Goal: Book appointment/travel/reservation

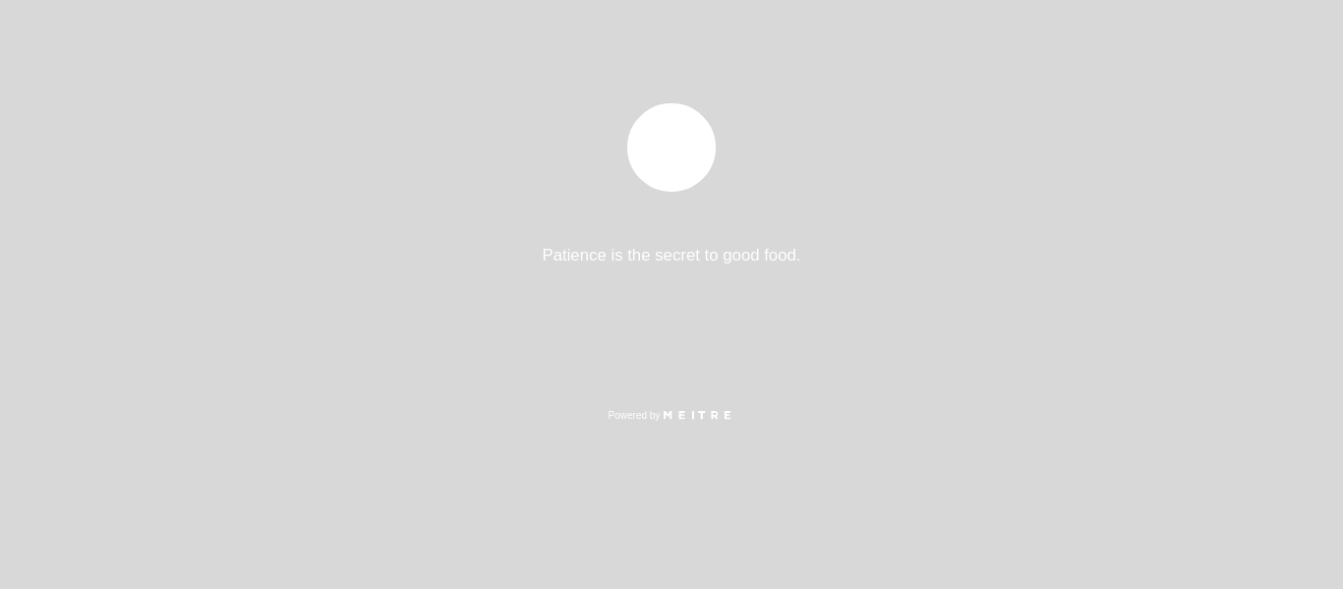
select select "es"
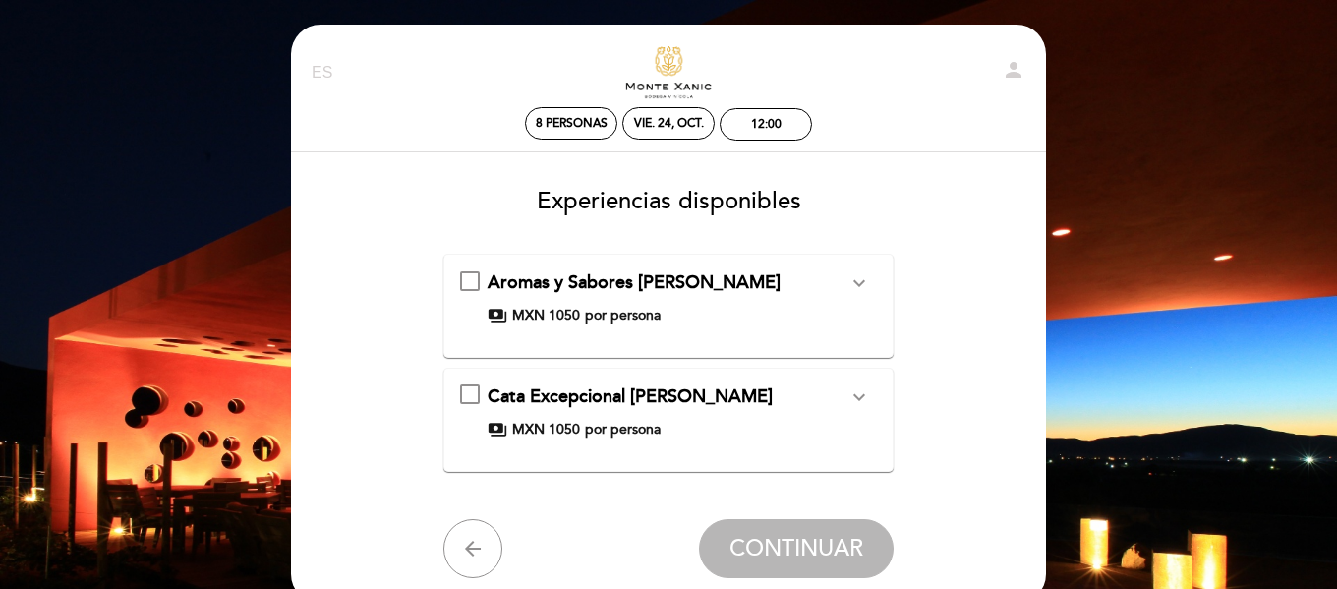
click at [857, 283] on icon "expand_more" at bounding box center [859, 283] width 24 height 24
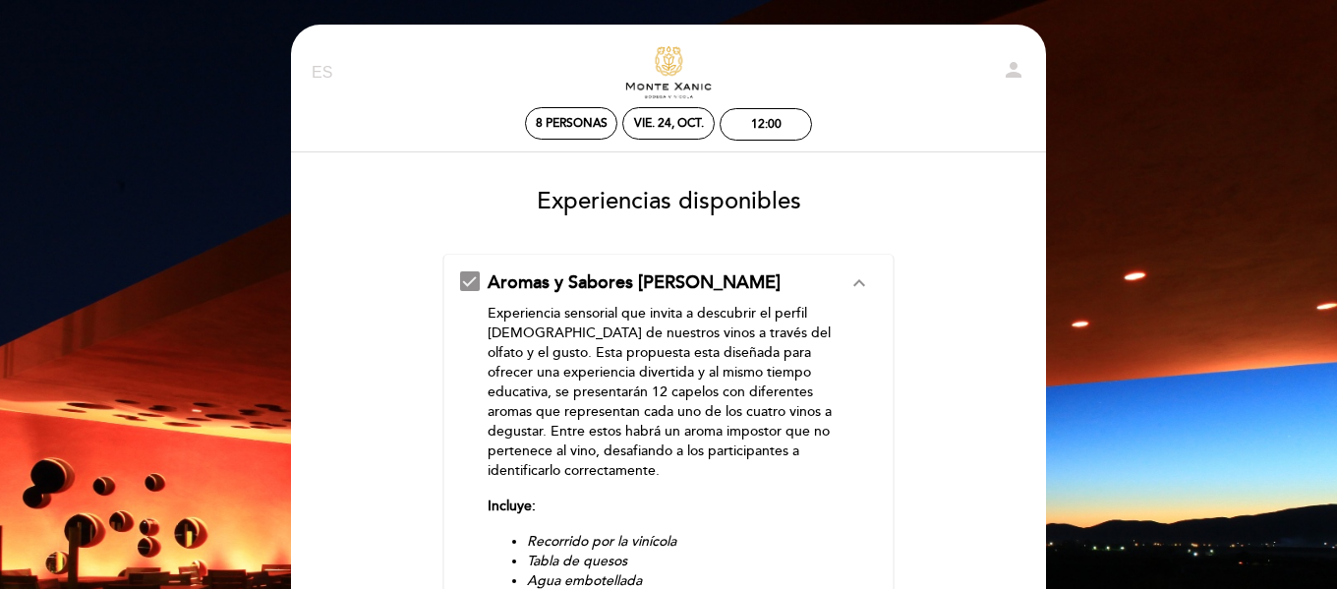
click at [940, 288] on form "Aromas y Sabores [PERSON_NAME] expand_less Experiencia sensorial que invita a d…" at bounding box center [668, 563] width 727 height 619
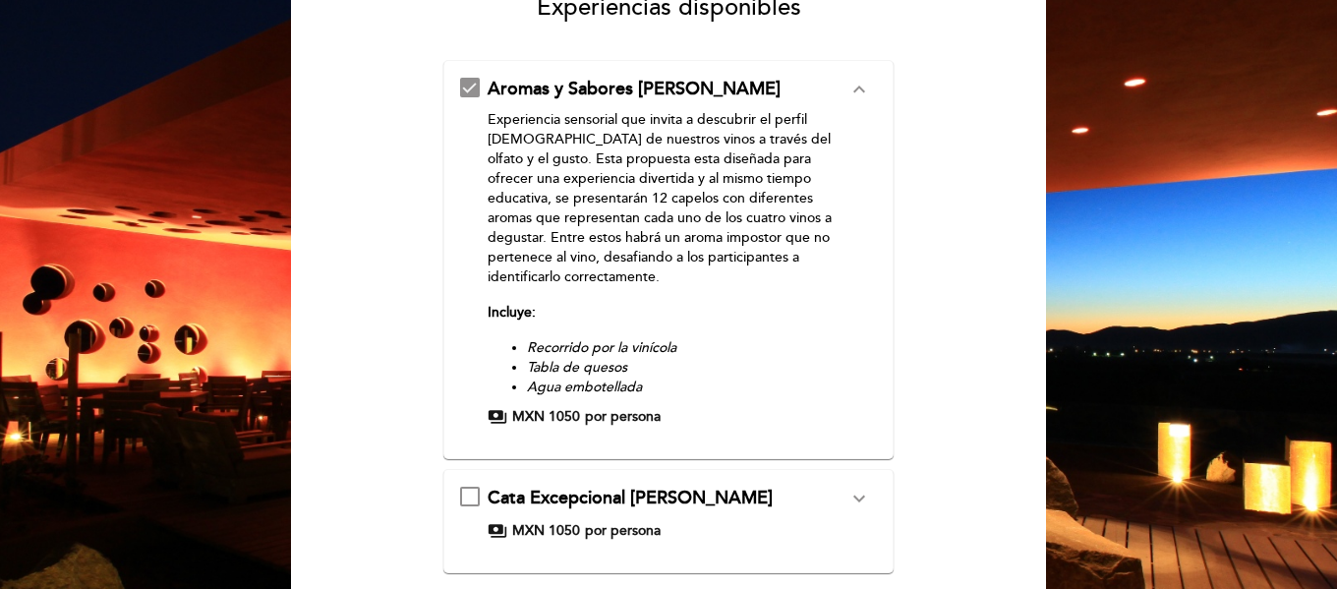
scroll to position [197, 0]
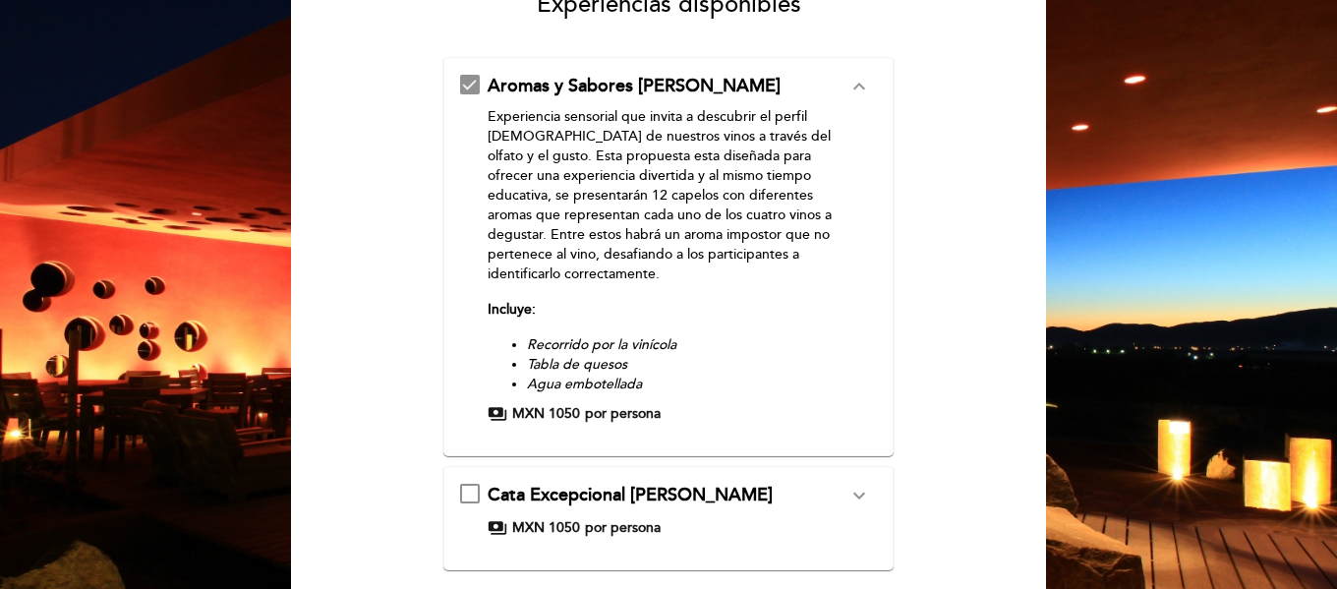
click at [857, 92] on icon "expand_less" at bounding box center [859, 87] width 24 height 24
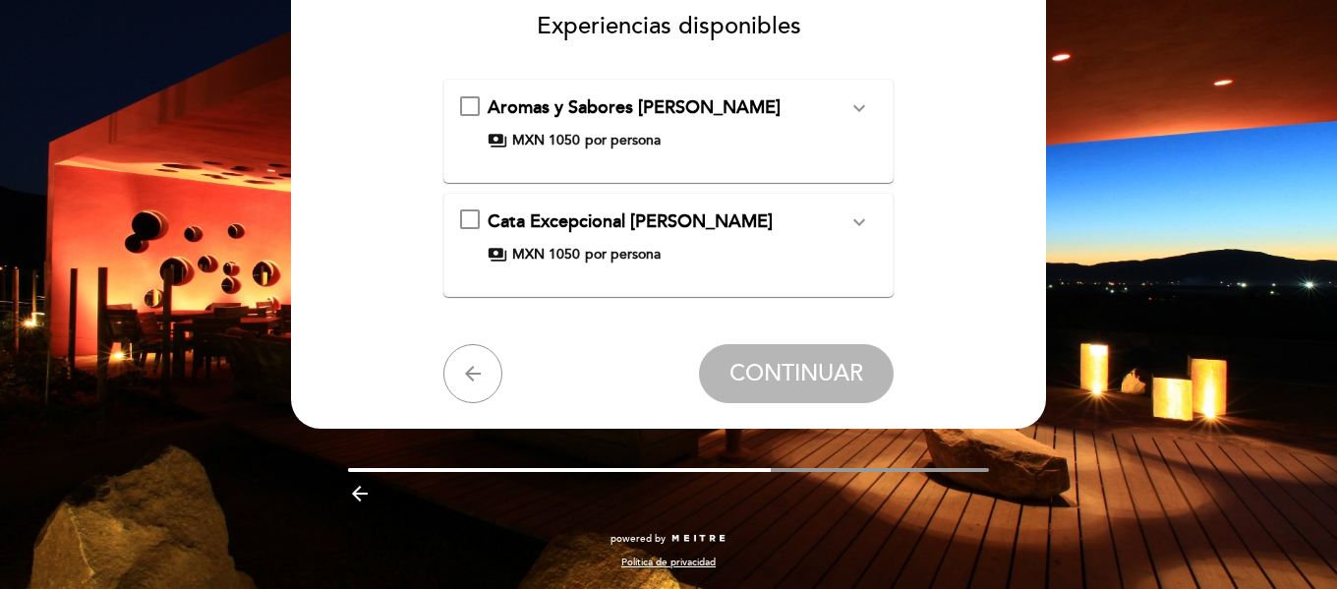
scroll to position [175, 0]
click at [869, 224] on icon "expand_more" at bounding box center [859, 222] width 24 height 24
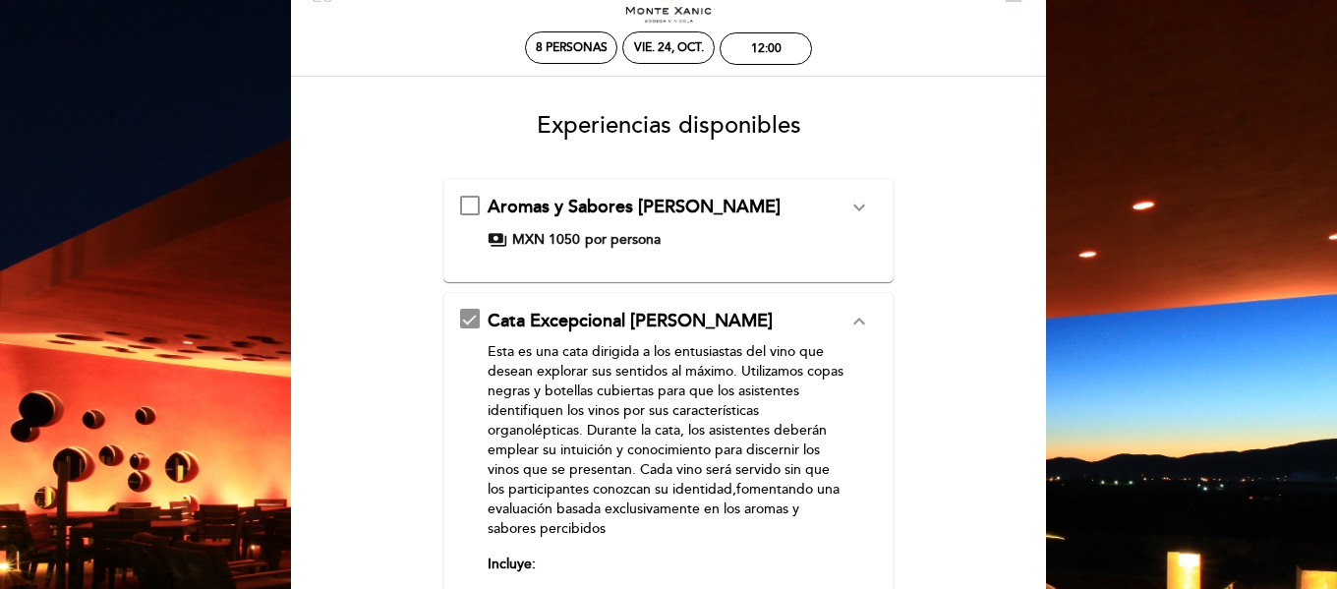
scroll to position [79, 0]
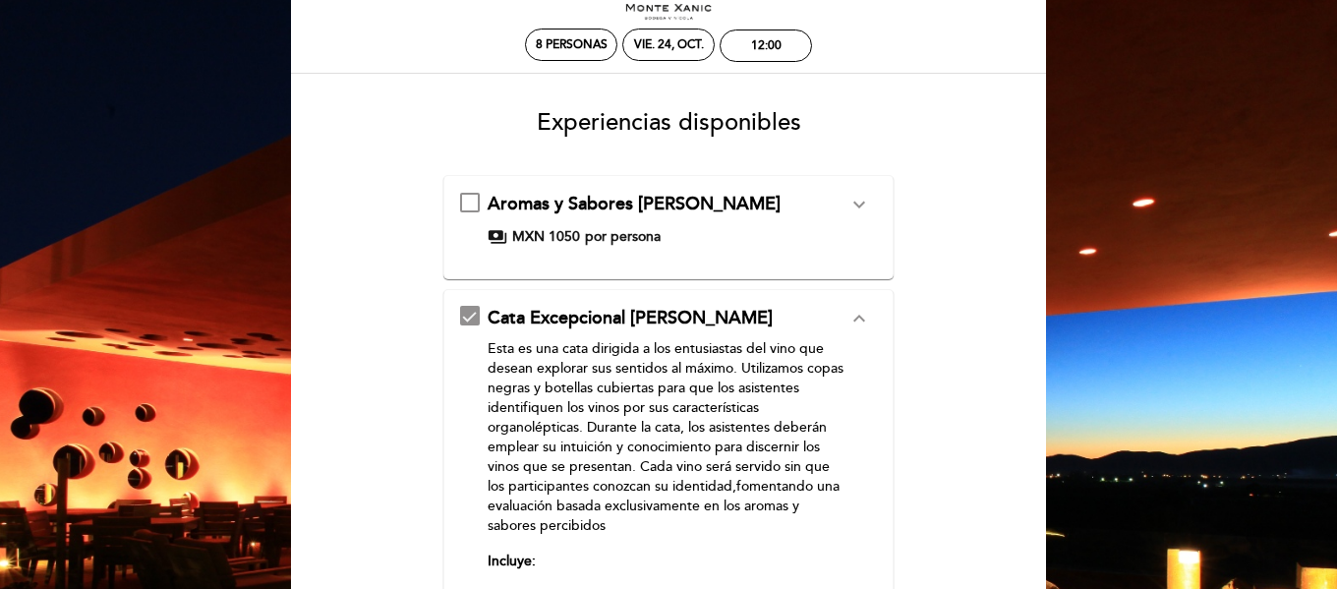
click at [475, 312] on div "Cata Excepcional [PERSON_NAME] expand_less Esta es una cata dirigida a los entu…" at bounding box center [669, 491] width 418 height 370
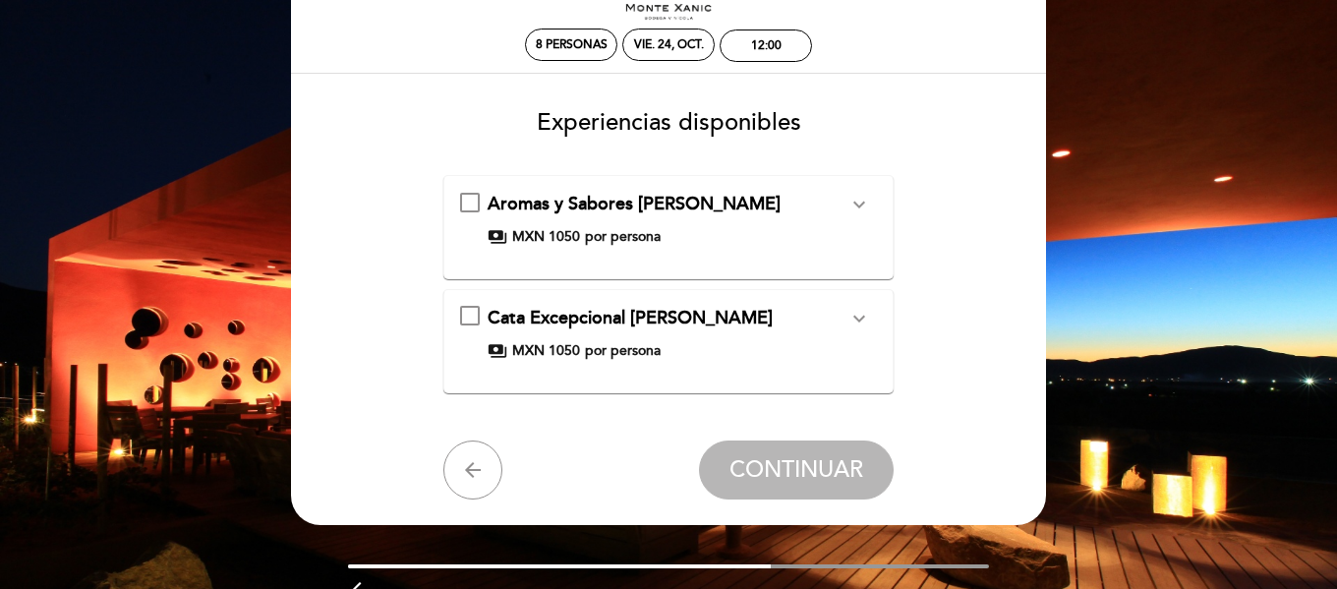
click at [449, 490] on div "arrow_back CONTINUAR" at bounding box center [668, 469] width 451 height 59
click at [476, 473] on icon "arrow_back" at bounding box center [473, 470] width 24 height 24
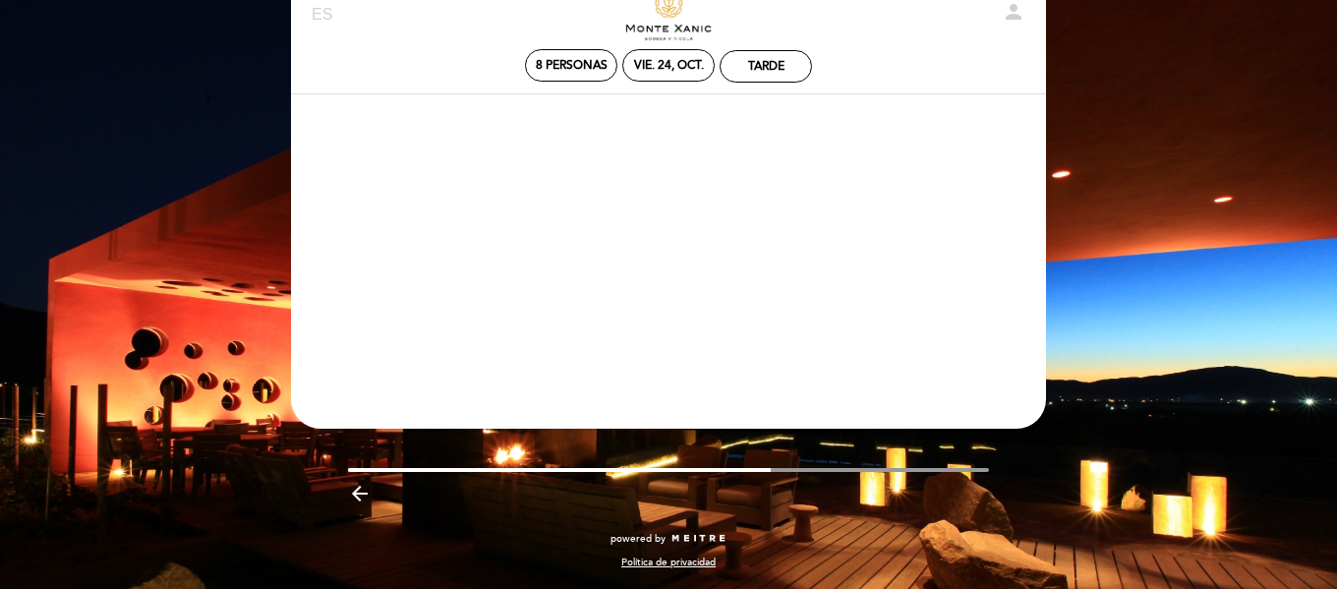
scroll to position [58, 0]
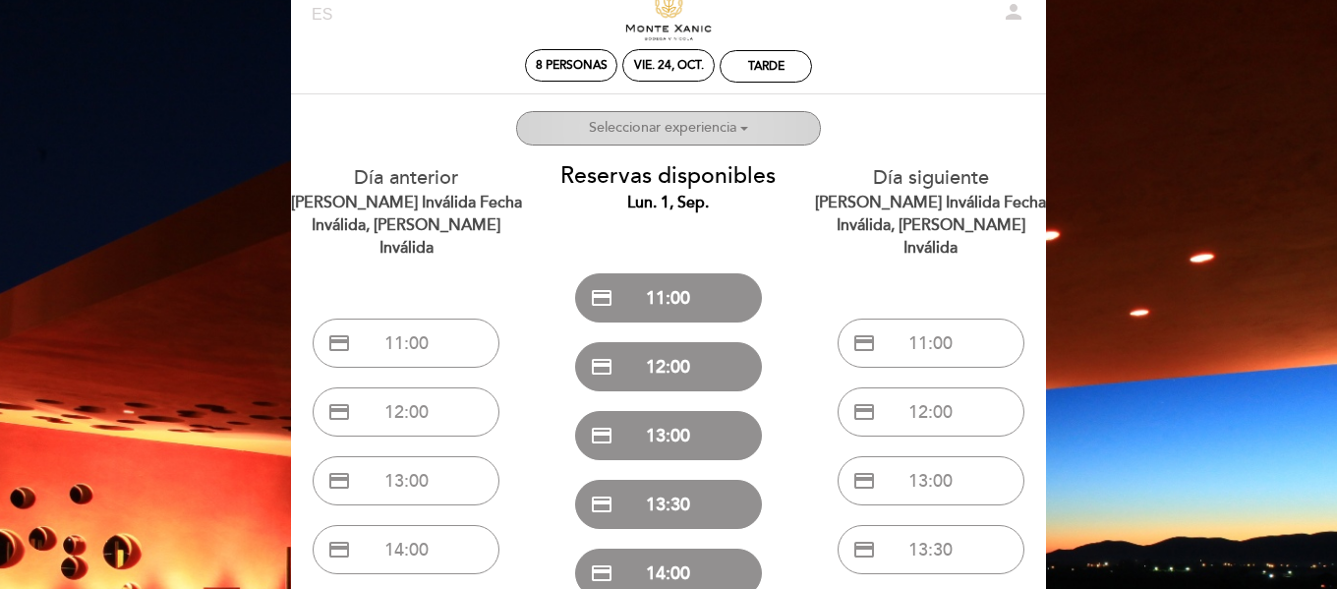
click at [754, 124] on button "Seleccionar experiencia Experiencias preferidas:" at bounding box center [668, 128] width 305 height 34
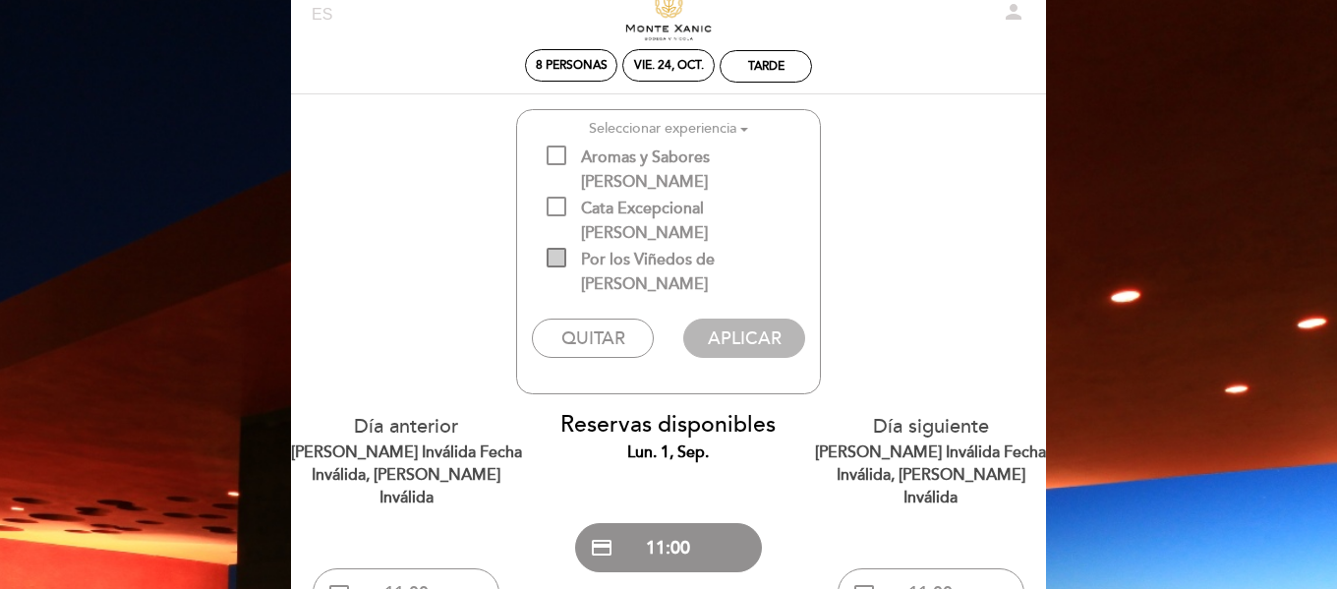
click at [561, 248] on span "Por los Viñedos de [PERSON_NAME]" at bounding box center [683, 260] width 273 height 25
click at [559, 248] on input "Por los Viñedos de [PERSON_NAME]" at bounding box center [553, 254] width 13 height 13
checkbox input "true"
click at [733, 319] on button "APLICAR" at bounding box center [743, 338] width 121 height 39
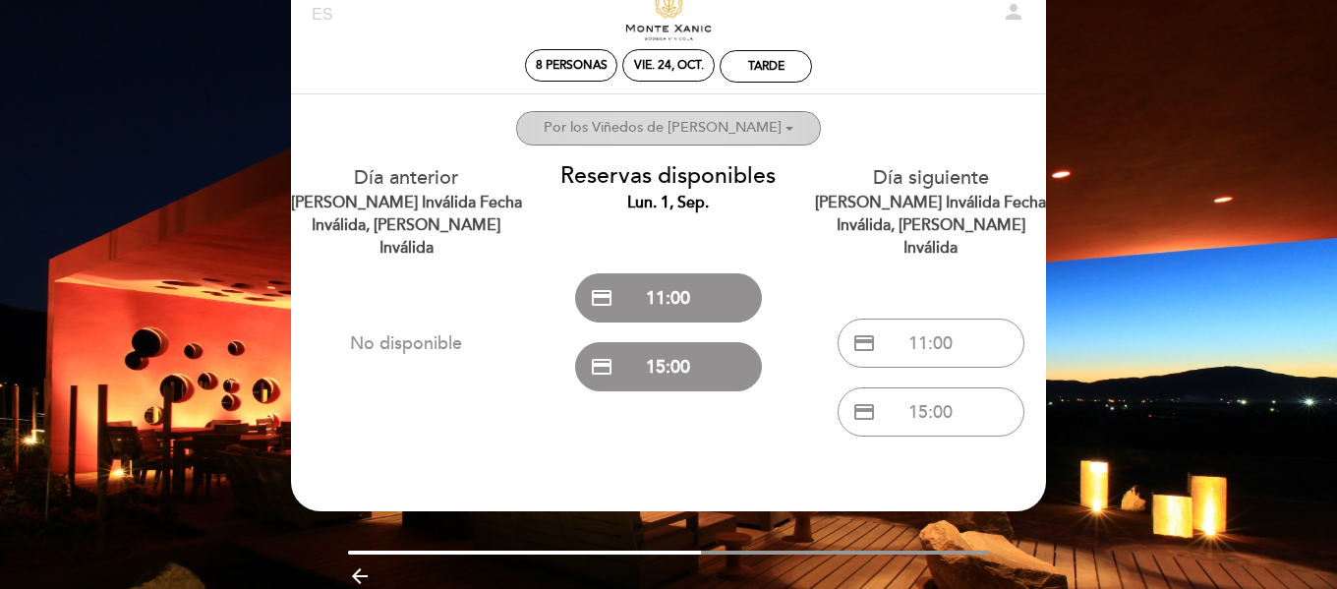
click at [785, 127] on span at bounding box center [789, 129] width 8 height 4
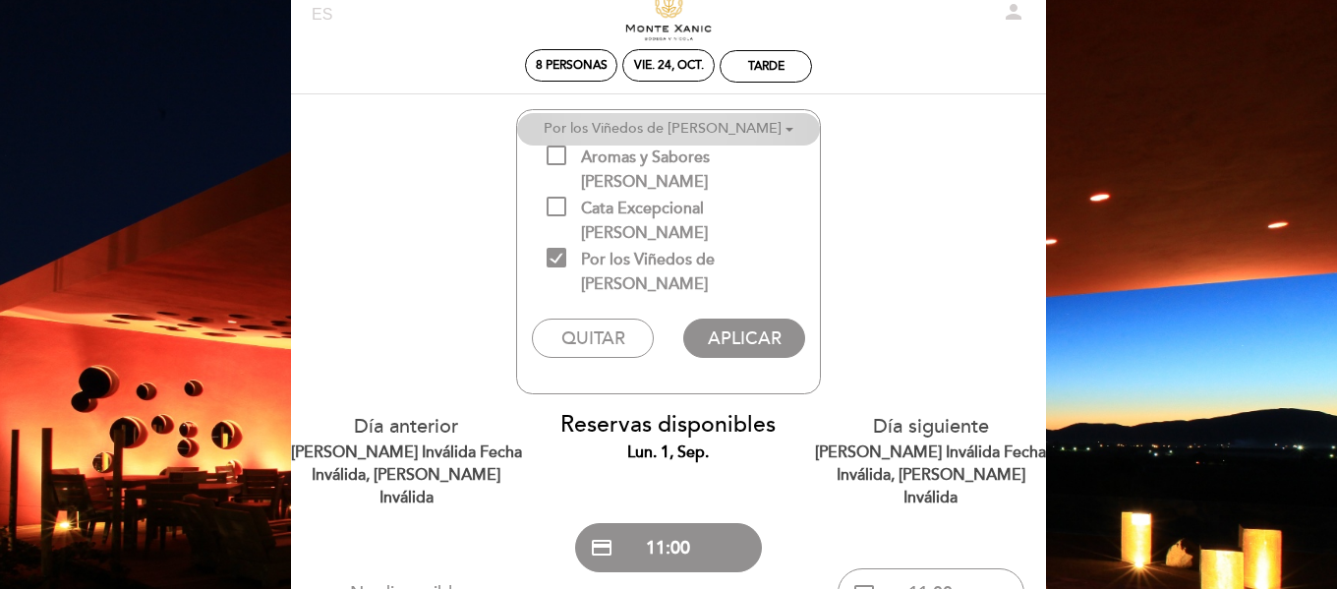
click at [785, 128] on span at bounding box center [789, 130] width 8 height 4
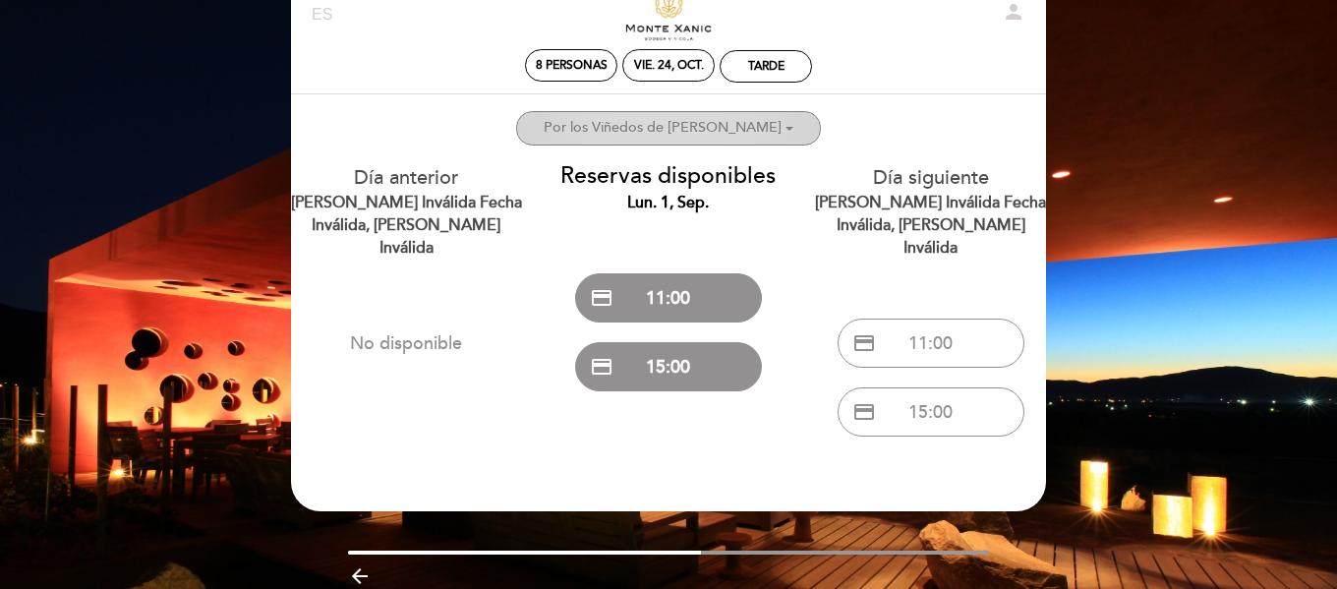
click at [722, 132] on ng-container "Por los Viñedos de [PERSON_NAME]" at bounding box center [663, 127] width 238 height 17
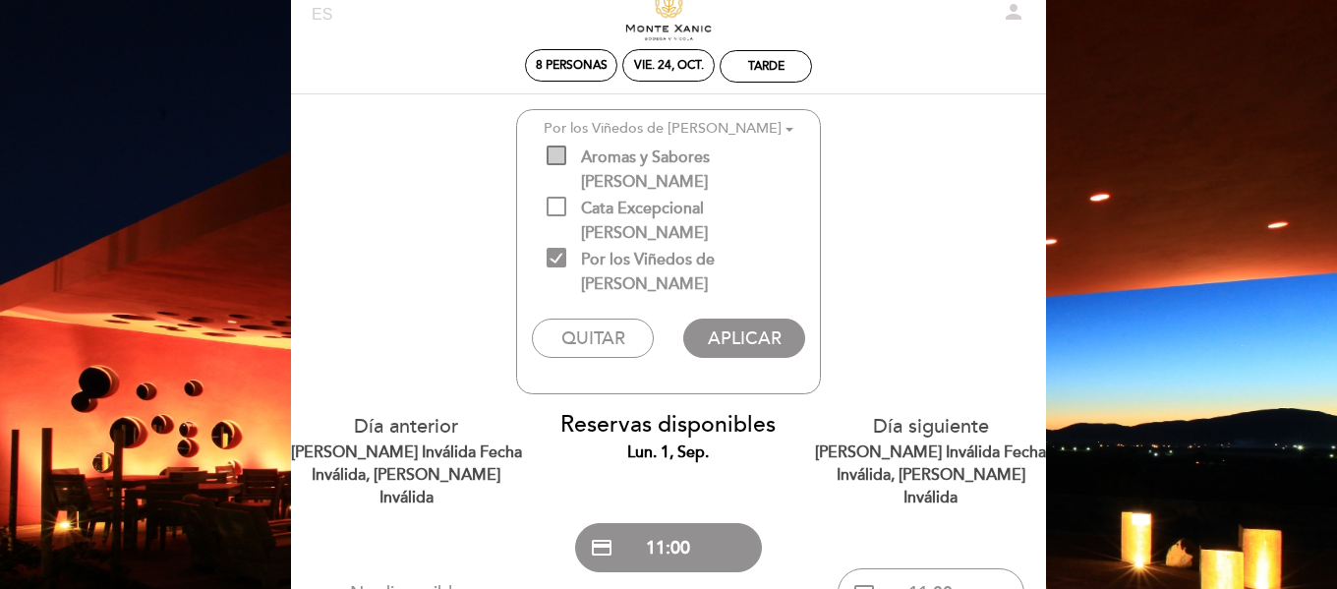
click at [639, 164] on span "Aromas y Sabores [PERSON_NAME]" at bounding box center [683, 157] width 273 height 25
click at [559, 158] on input "Aromas y Sabores [PERSON_NAME]" at bounding box center [553, 151] width 13 height 13
checkbox input "true"
click at [563, 248] on span "Por los Viñedos de [PERSON_NAME]" at bounding box center [683, 260] width 273 height 25
click at [559, 248] on input "Por los Viñedos de [PERSON_NAME]" at bounding box center [553, 254] width 13 height 13
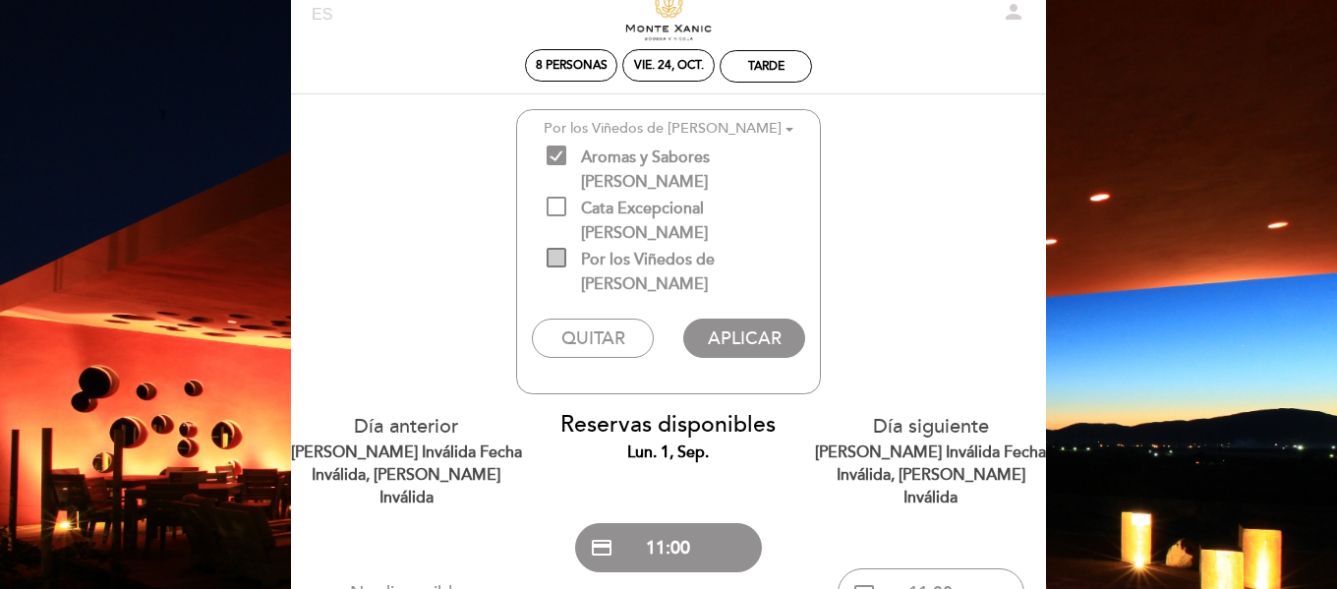
checkbox input "false"
click at [745, 319] on button "APLICAR" at bounding box center [743, 338] width 121 height 39
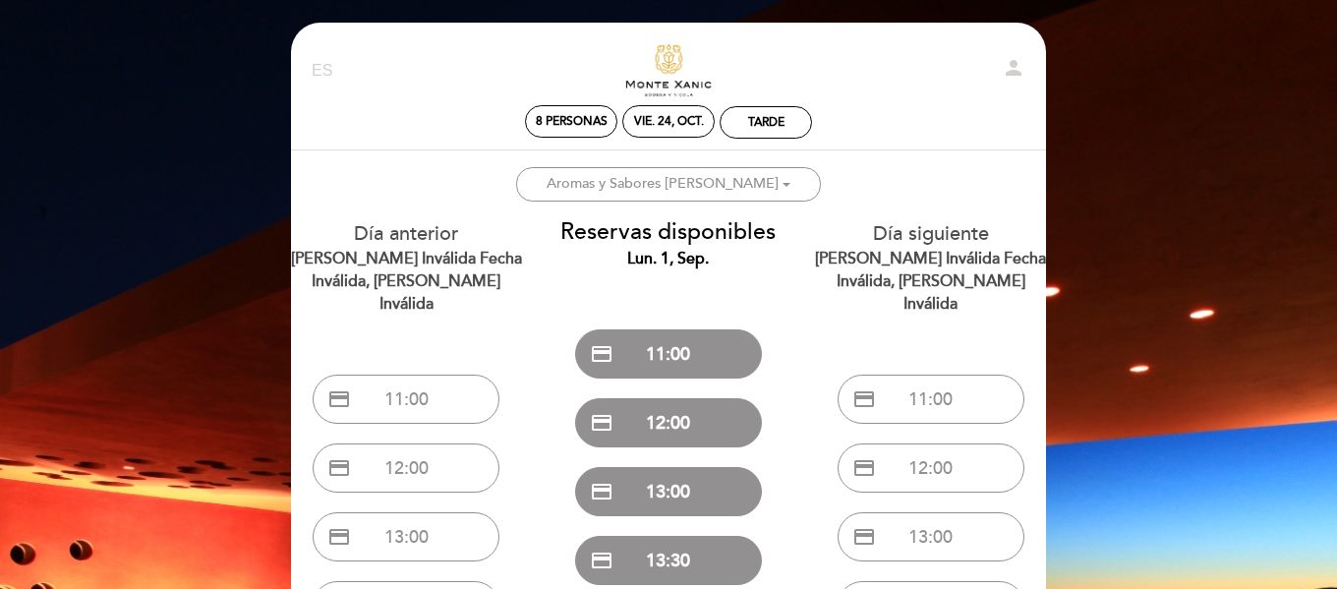
scroll to position [0, 0]
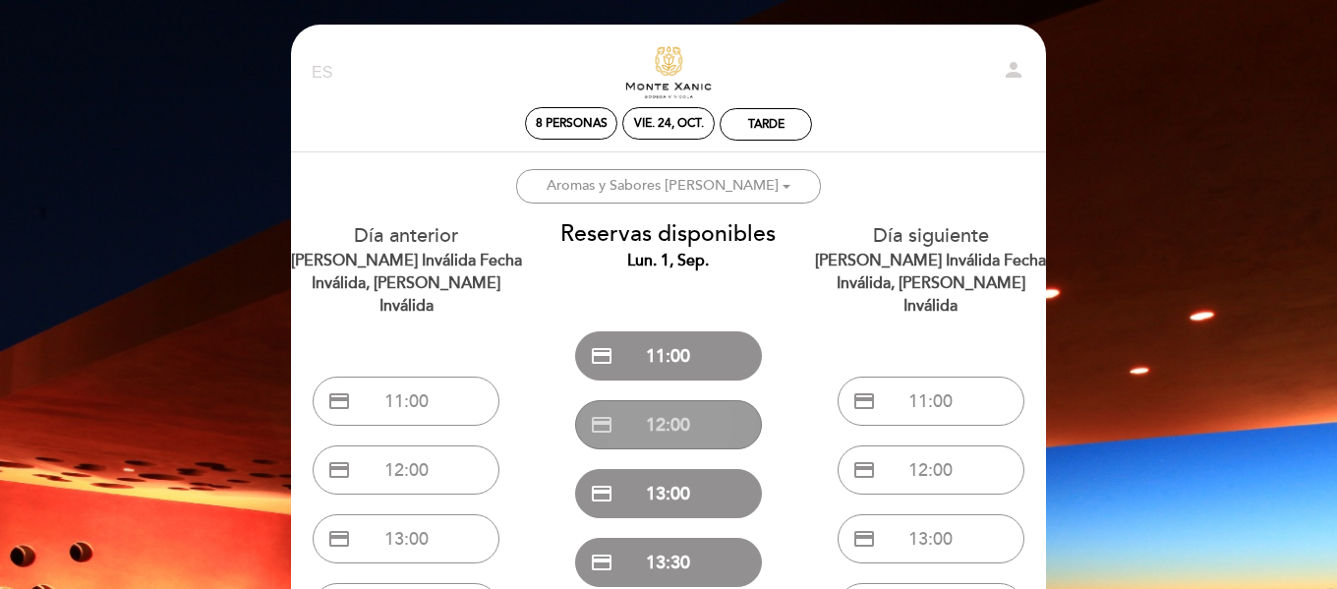
click at [683, 419] on button "credit_card 12:00" at bounding box center [668, 424] width 187 height 49
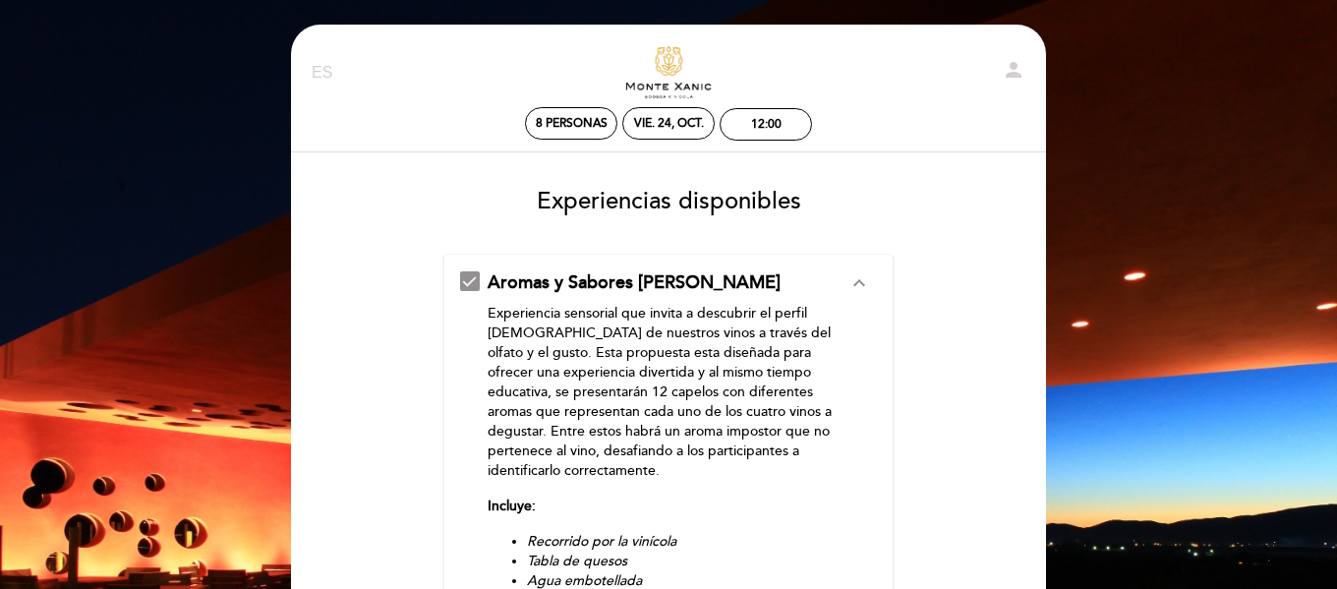
click at [936, 362] on form "Aromas y Sabores [PERSON_NAME] expand_less Experiencia sensorial que invita a d…" at bounding box center [668, 563] width 727 height 619
click at [1107, 178] on div "EN ES PT Descubre [PERSON_NAME] person 8 personas vie. 24, oct. 12:00 [GEOGRAPH…" at bounding box center [668, 529] width 1337 height 1059
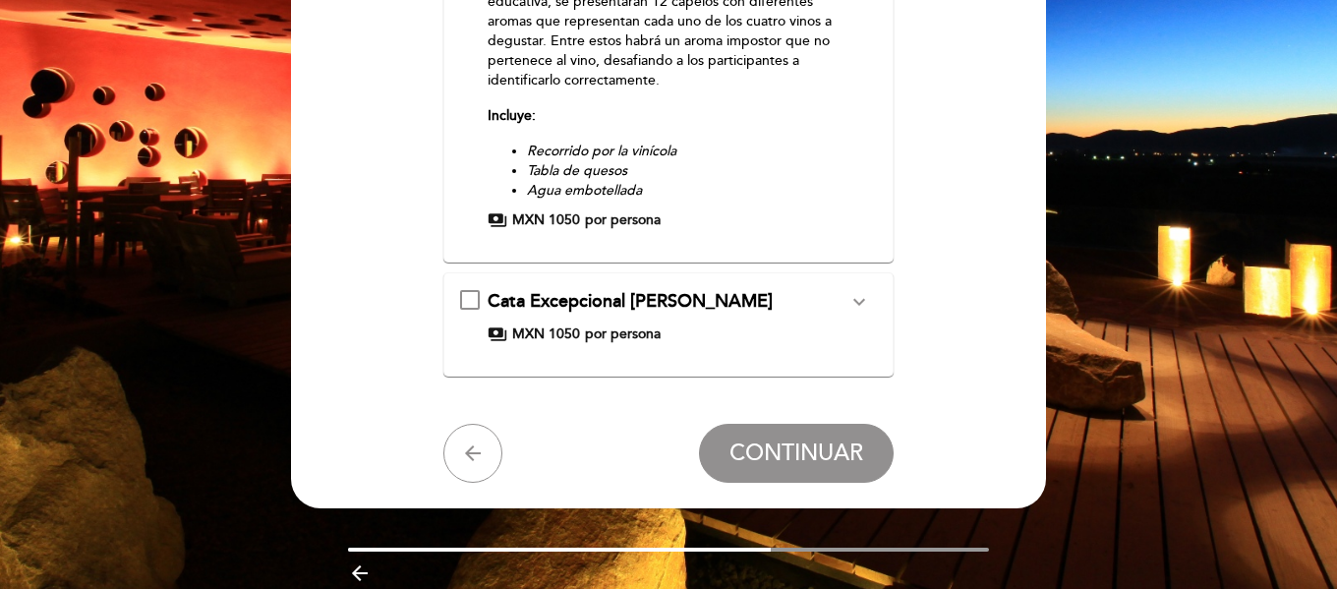
scroll to position [393, 0]
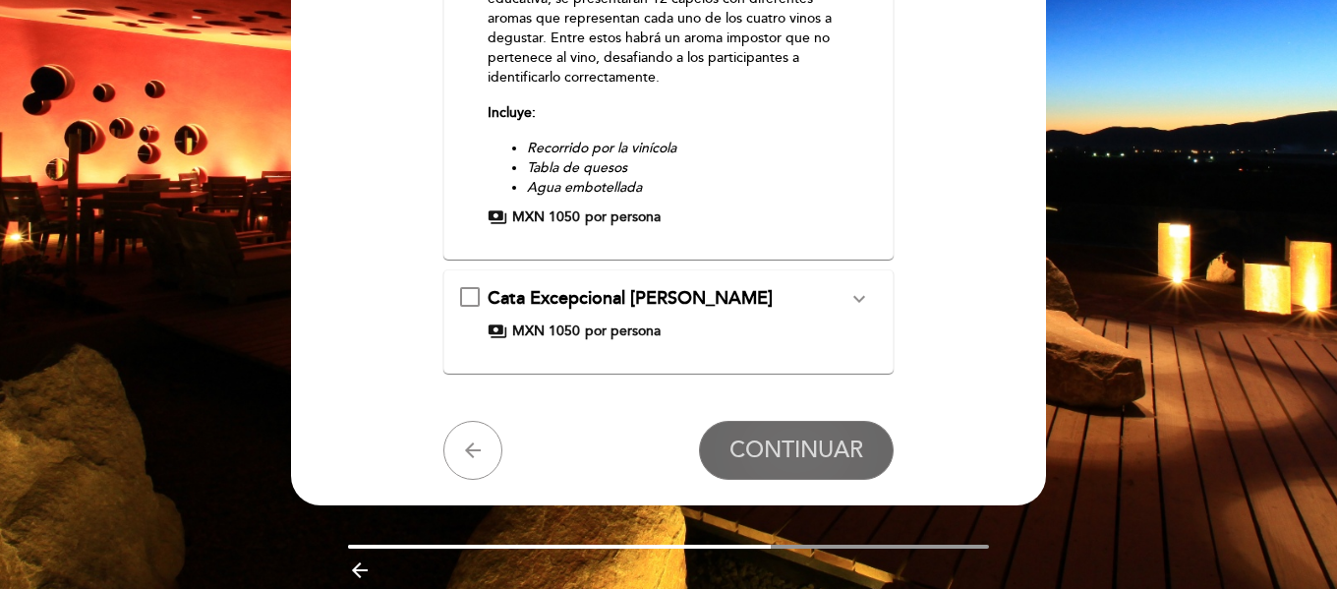
click at [794, 446] on span "CONTINUAR" at bounding box center [796, 450] width 134 height 28
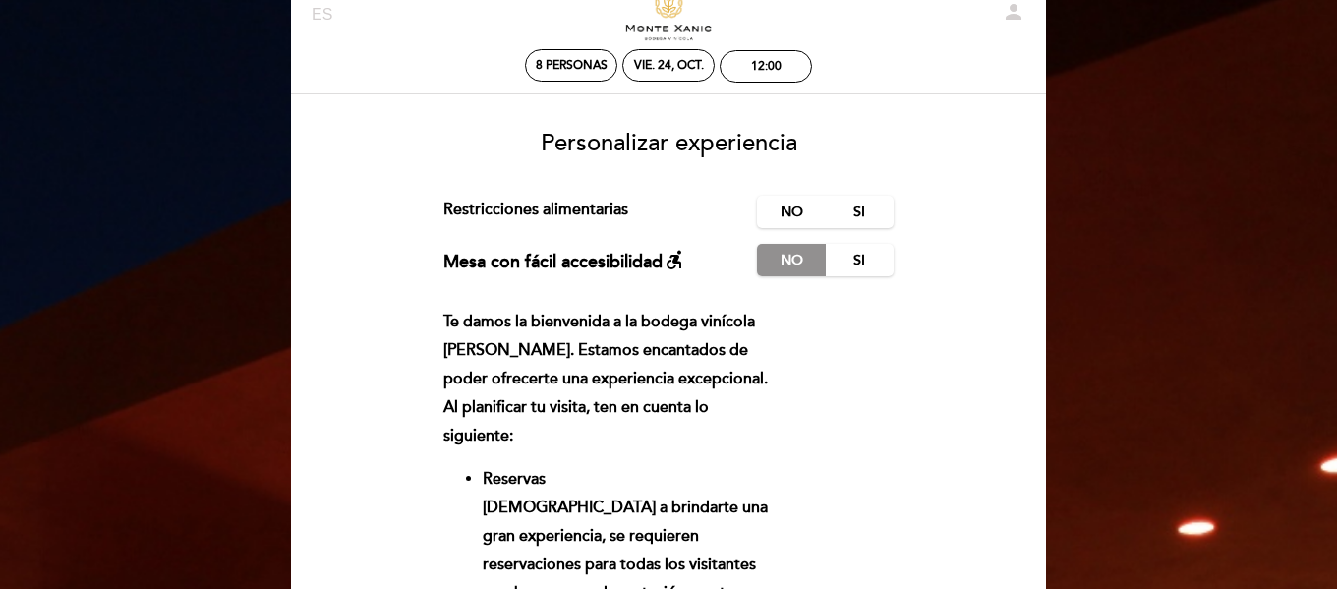
scroll to position [19, 0]
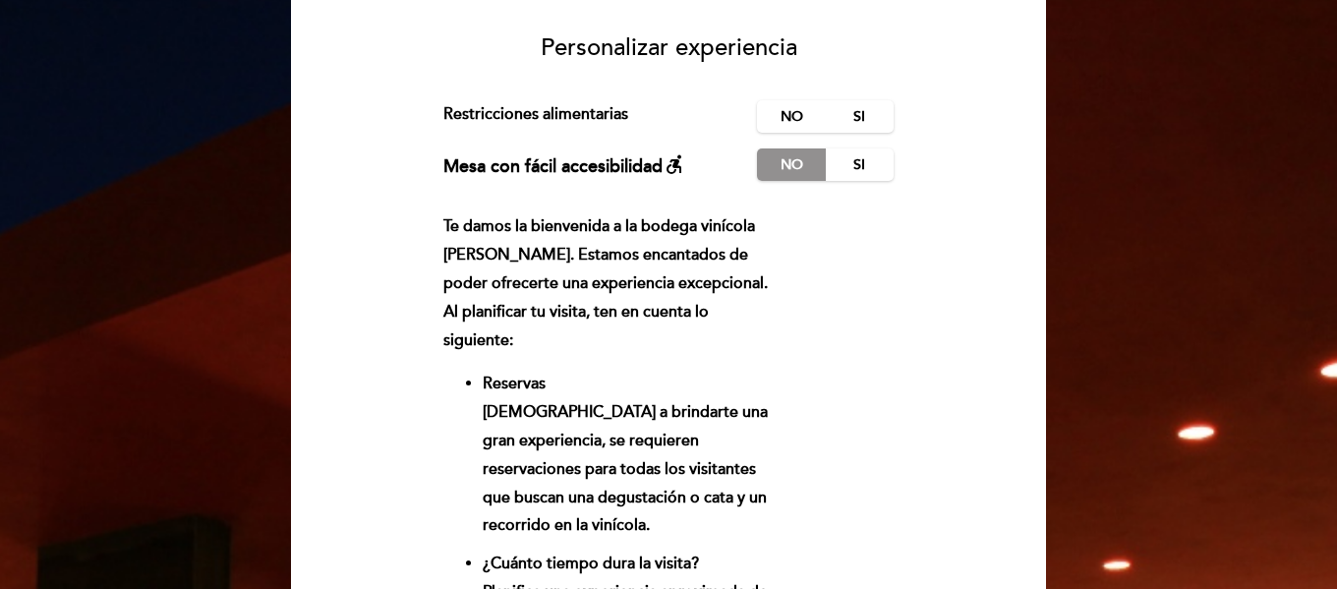
scroll to position [0, 0]
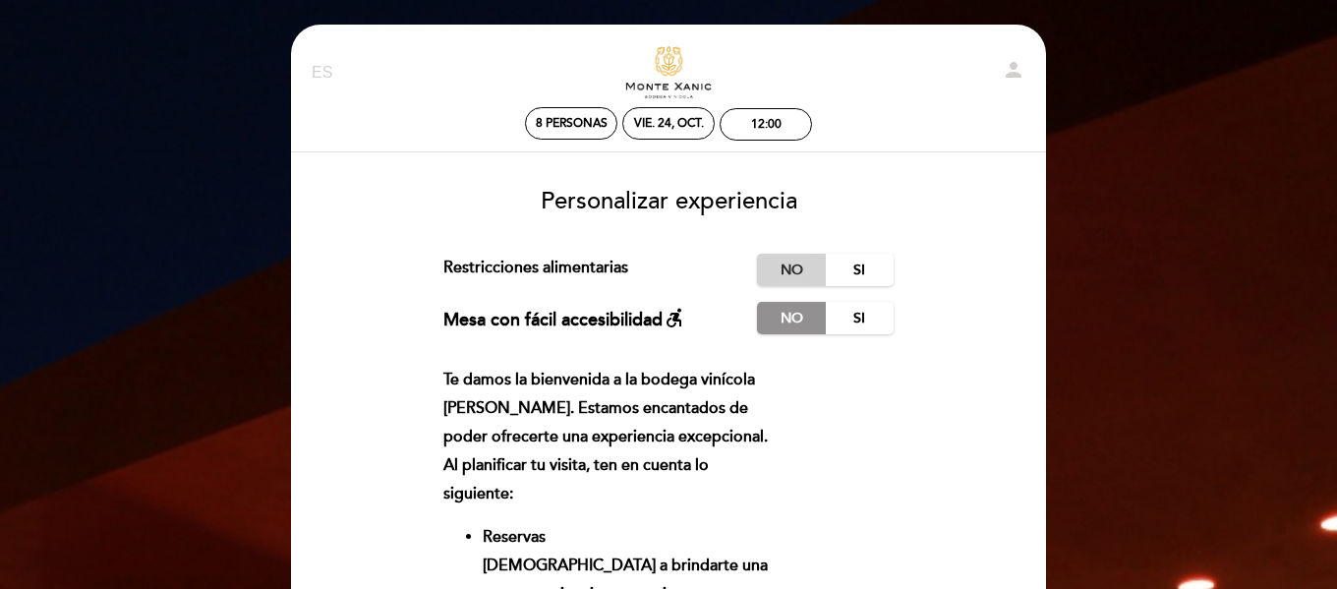
click at [793, 267] on label "No" at bounding box center [791, 270] width 69 height 32
